Goal: Task Accomplishment & Management: Complete application form

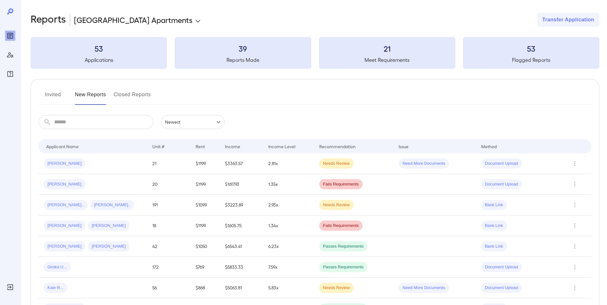
click at [368, 172] on td "Needs Review" at bounding box center [353, 163] width 79 height 21
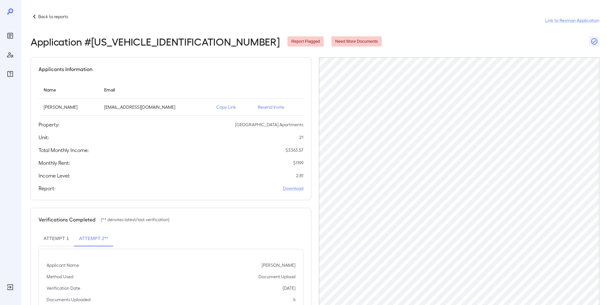
scroll to position [49, 0]
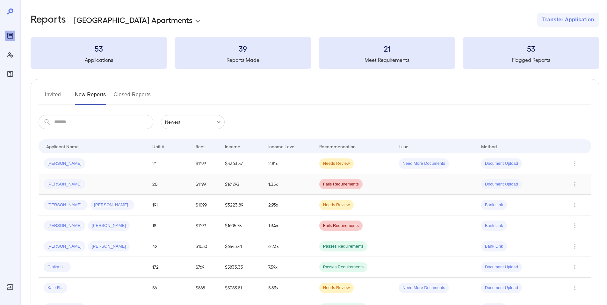
click at [145, 178] on td "[PERSON_NAME]" at bounding box center [93, 184] width 109 height 21
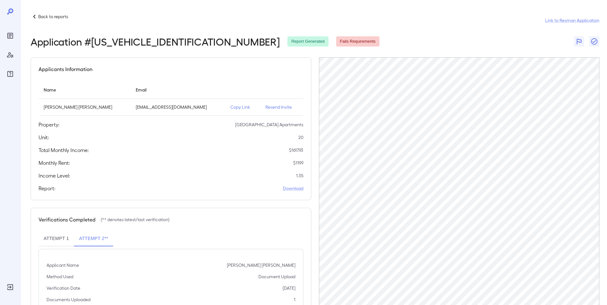
click at [225, 103] on td "Copy Link" at bounding box center [242, 107] width 35 height 17
click at [230, 110] on p "Copy Link" at bounding box center [242, 107] width 25 height 6
click at [63, 15] on p "Back to reports" at bounding box center [53, 16] width 30 height 6
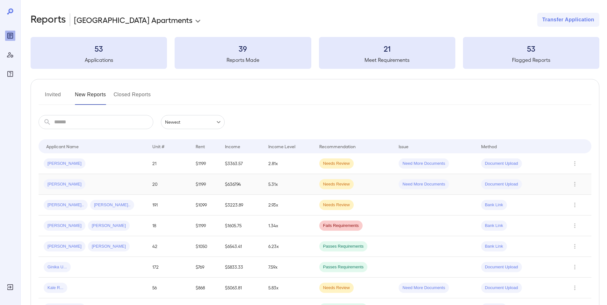
click at [292, 187] on td "5.31x" at bounding box center [288, 184] width 51 height 21
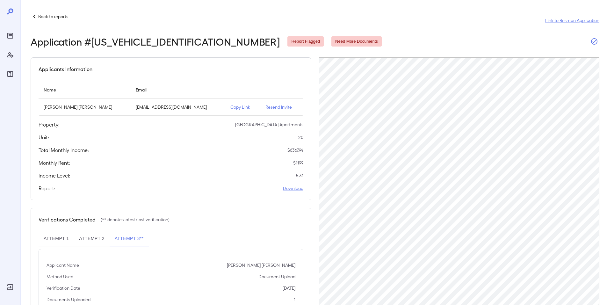
click at [594, 42] on icon "button" at bounding box center [594, 42] width 8 height 8
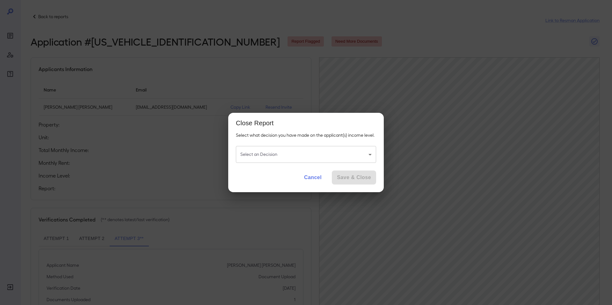
drag, startPoint x: 312, startPoint y: 142, endPoint x: 311, endPoint y: 147, distance: 5.6
click at [312, 146] on div "Select what decision you have made on the applicant(s) income level. Select an …" at bounding box center [305, 150] width 155 height 36
click at [301, 149] on body "Back to reports Link to Resman Application Application # RPFW2422020250819 Repo…" at bounding box center [306, 152] width 612 height 305
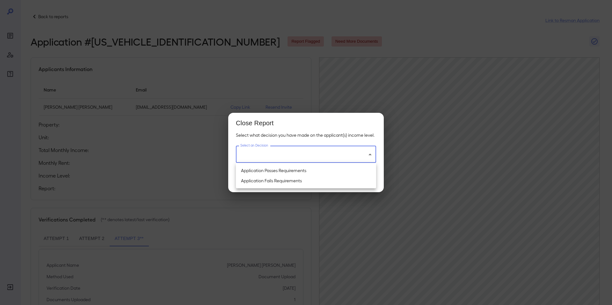
click at [285, 172] on li "Application Passes Requirements" at bounding box center [306, 170] width 140 height 10
type input "**********"
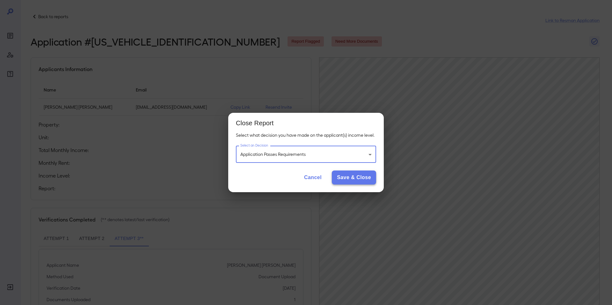
click at [355, 182] on button "Save & Close" at bounding box center [354, 177] width 44 height 14
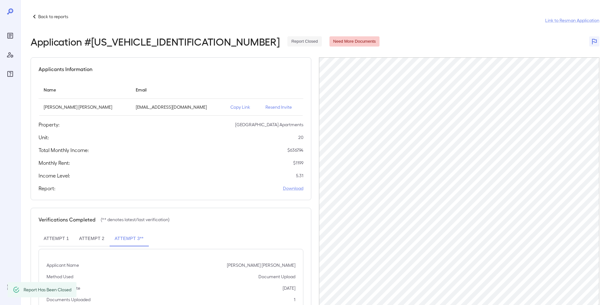
click at [54, 16] on p "Back to reports" at bounding box center [53, 16] width 30 height 6
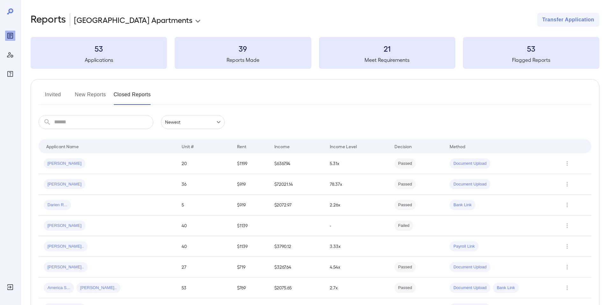
click at [91, 93] on button "New Reports" at bounding box center [90, 97] width 31 height 15
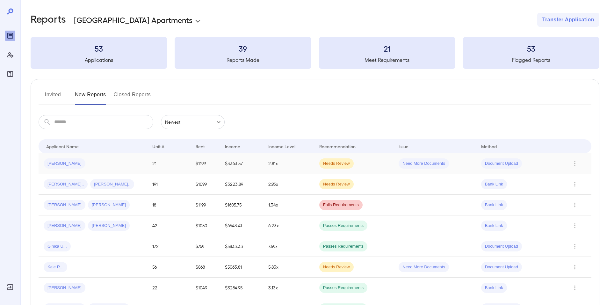
click at [191, 170] on td "$1199" at bounding box center [205, 163] width 30 height 21
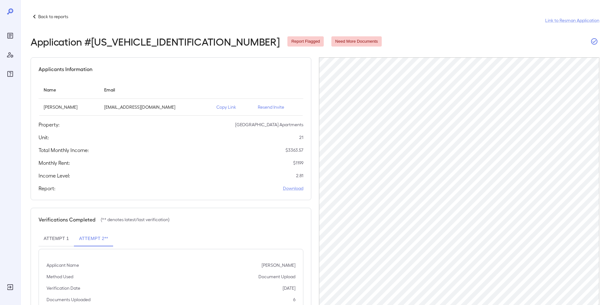
click at [593, 44] on icon "button" at bounding box center [594, 41] width 6 height 6
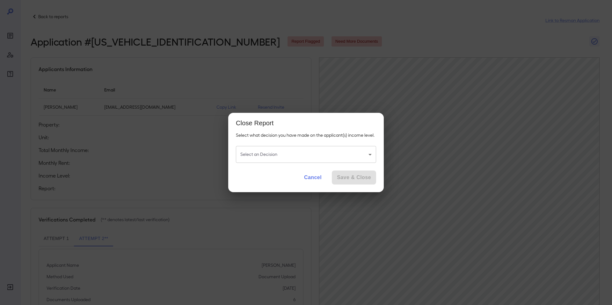
click at [369, 151] on body "Back to reports Link to Resman Application Application # RPFW2422120250819 Repo…" at bounding box center [306, 152] width 612 height 305
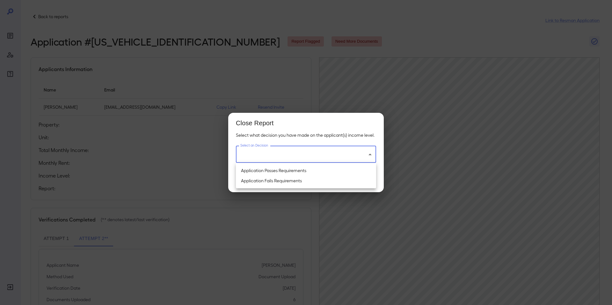
click at [310, 169] on li "Application Passes Requirements" at bounding box center [306, 170] width 140 height 10
type input "**********"
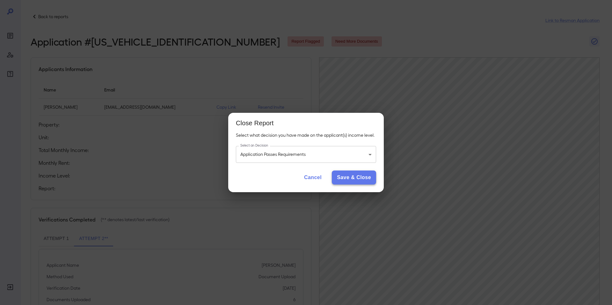
click at [361, 179] on button "Save & Close" at bounding box center [354, 177] width 44 height 14
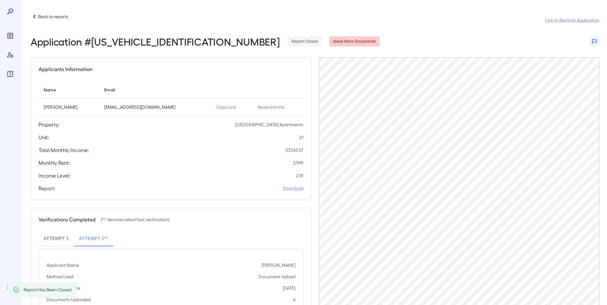
click at [44, 19] on p "Back to reports" at bounding box center [53, 16] width 30 height 6
